Goal: Task Accomplishment & Management: Manage account settings

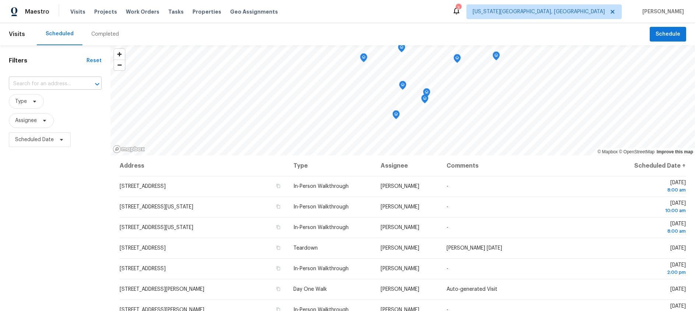
click at [47, 84] on input "text" at bounding box center [45, 83] width 72 height 11
type input "3012 nw"
click at [54, 102] on li "[STREET_ADDRESS][US_STATE]" at bounding box center [55, 100] width 93 height 12
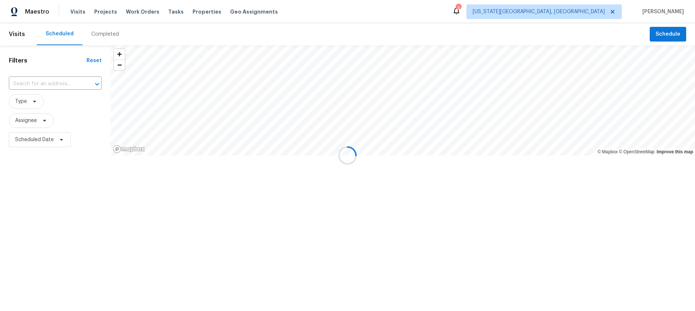
type input "[STREET_ADDRESS][US_STATE]"
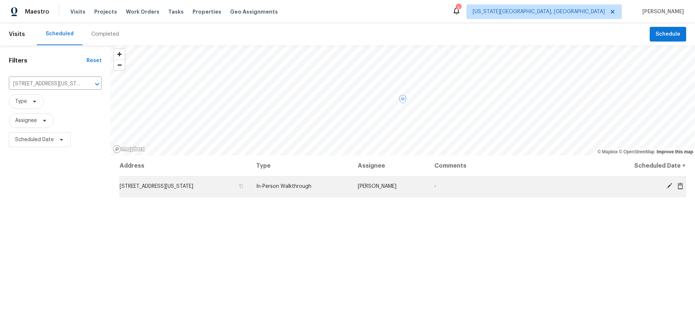
click at [669, 186] on icon at bounding box center [669, 186] width 6 height 6
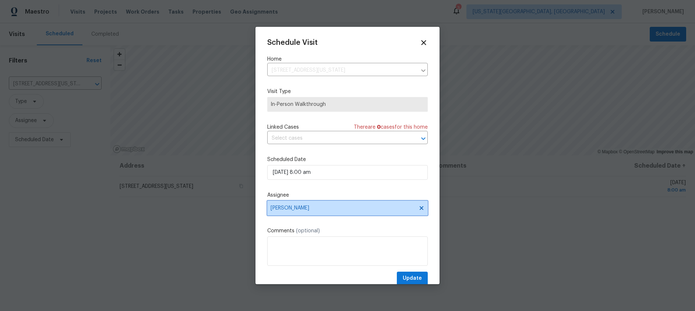
click at [422, 209] on icon at bounding box center [422, 209] width 4 height 4
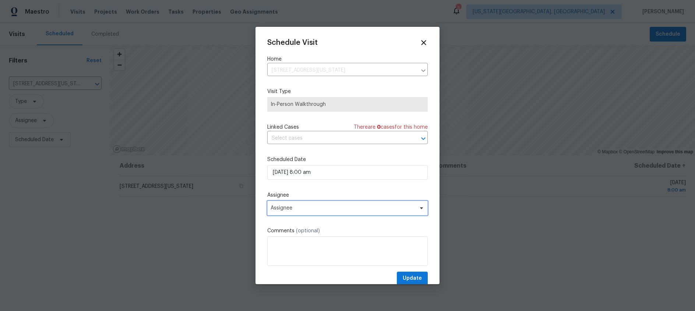
click at [331, 211] on span "Assignee" at bounding box center [343, 208] width 144 height 6
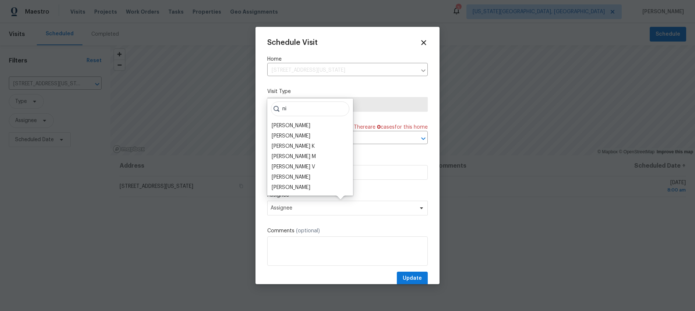
type input "n"
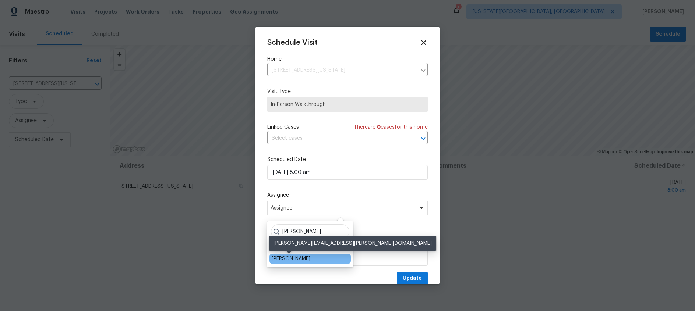
type input "jas"
click at [302, 258] on div "Jason Fletcher" at bounding box center [291, 259] width 39 height 7
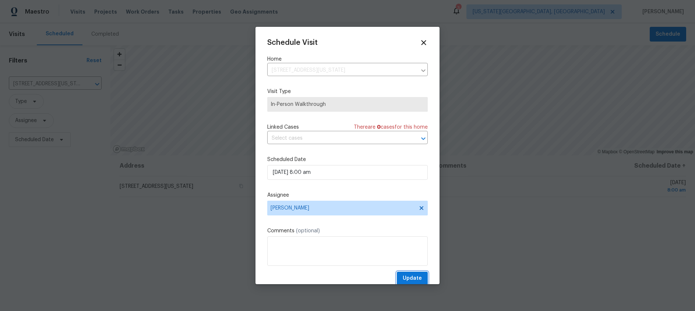
click at [413, 277] on span "Update" at bounding box center [412, 278] width 19 height 9
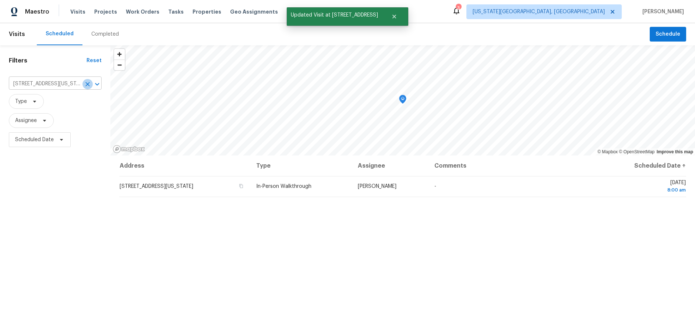
click at [87, 85] on icon "Clear" at bounding box center [87, 84] width 7 height 7
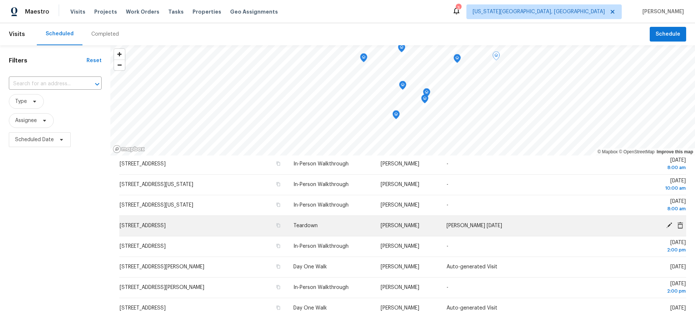
scroll to position [14, 0]
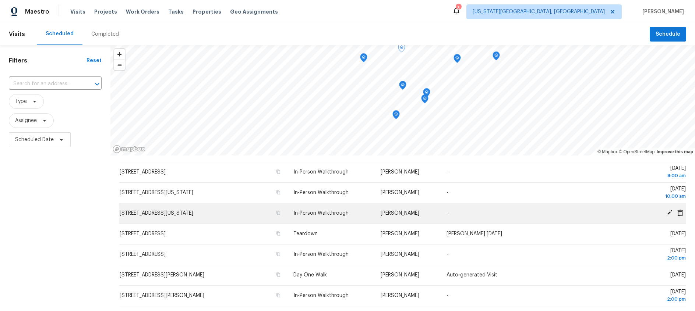
click at [668, 212] on icon at bounding box center [669, 213] width 7 height 7
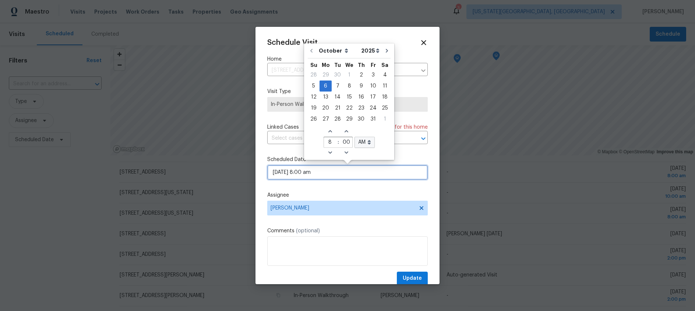
click at [312, 175] on input "10/06/2025 8:00 am" at bounding box center [347, 172] width 161 height 15
click at [361, 74] on div "2" at bounding box center [361, 75] width 12 height 10
type input "10/02/2025 8:00 am"
type input "9"
type input "16"
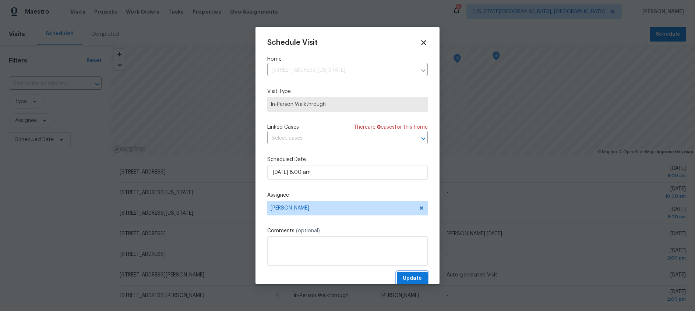
click at [410, 275] on span "Update" at bounding box center [412, 278] width 19 height 9
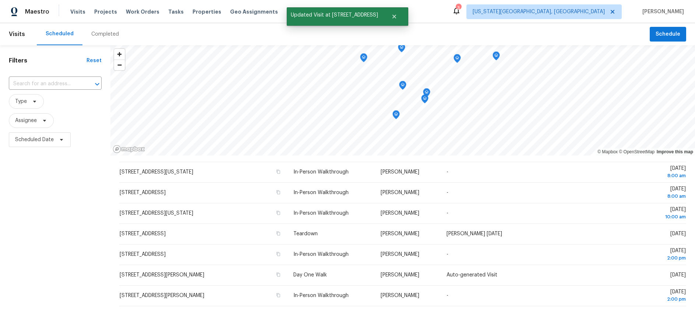
scroll to position [0, 0]
